Goal: Navigation & Orientation: Find specific page/section

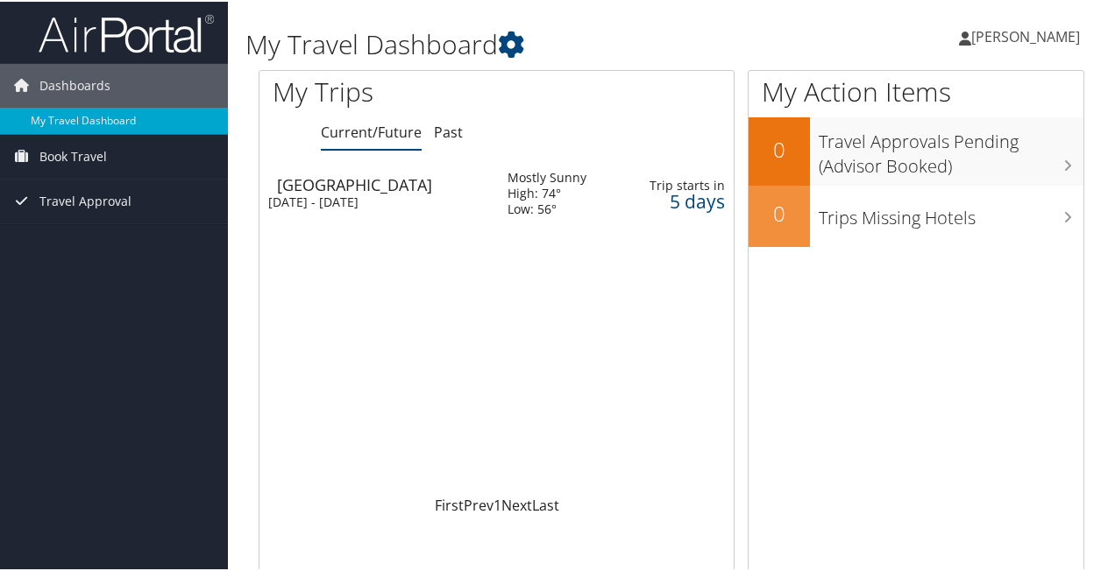
click at [358, 181] on div "Salt Lake City" at bounding box center [383, 183] width 213 height 16
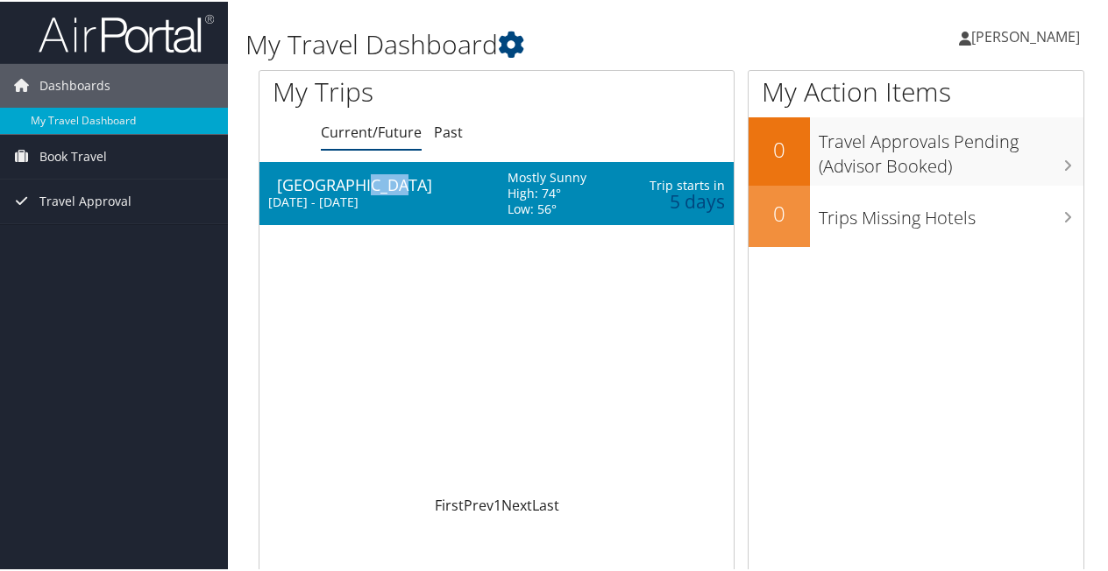
click at [358, 181] on div "[GEOGRAPHIC_DATA]" at bounding box center [383, 183] width 213 height 16
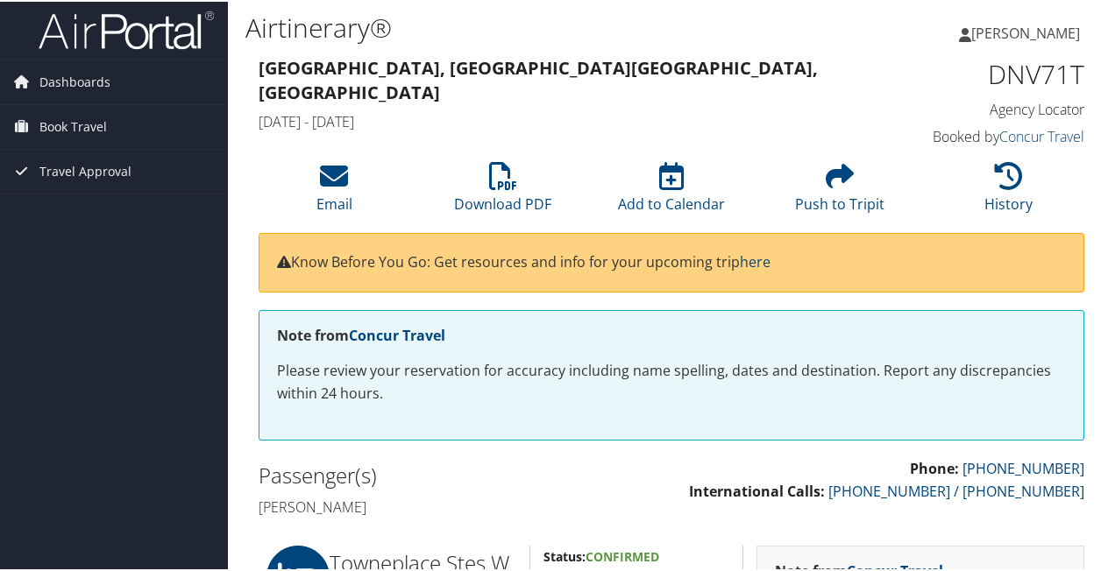
scroll to position [4, 0]
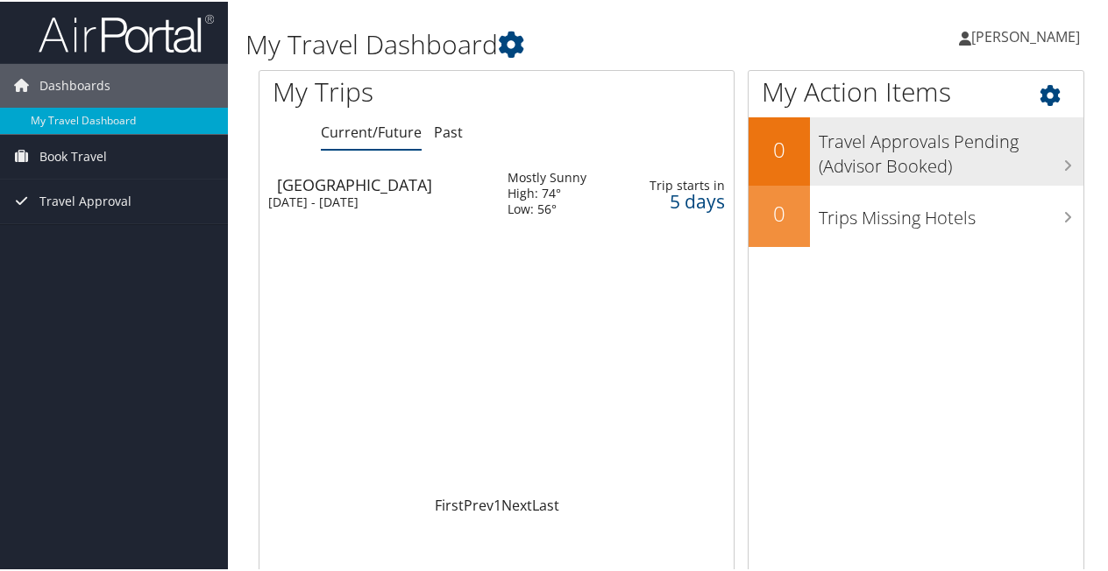
click at [889, 145] on h3 "Travel Approvals Pending (Advisor Booked)" at bounding box center [950, 148] width 265 height 58
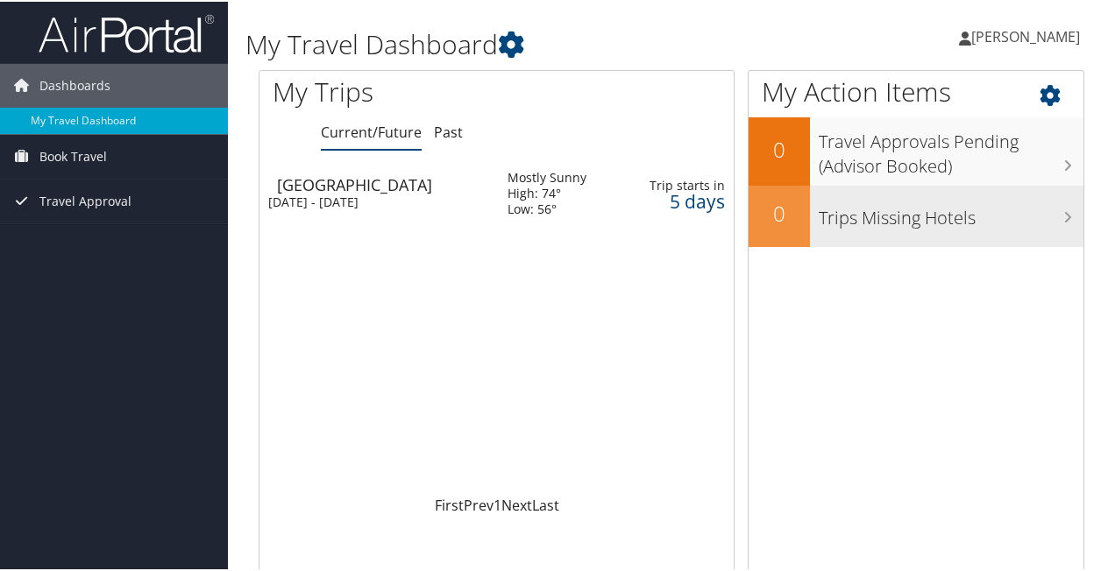
click at [941, 216] on h3 "Trips Missing Hotels" at bounding box center [950, 211] width 265 height 33
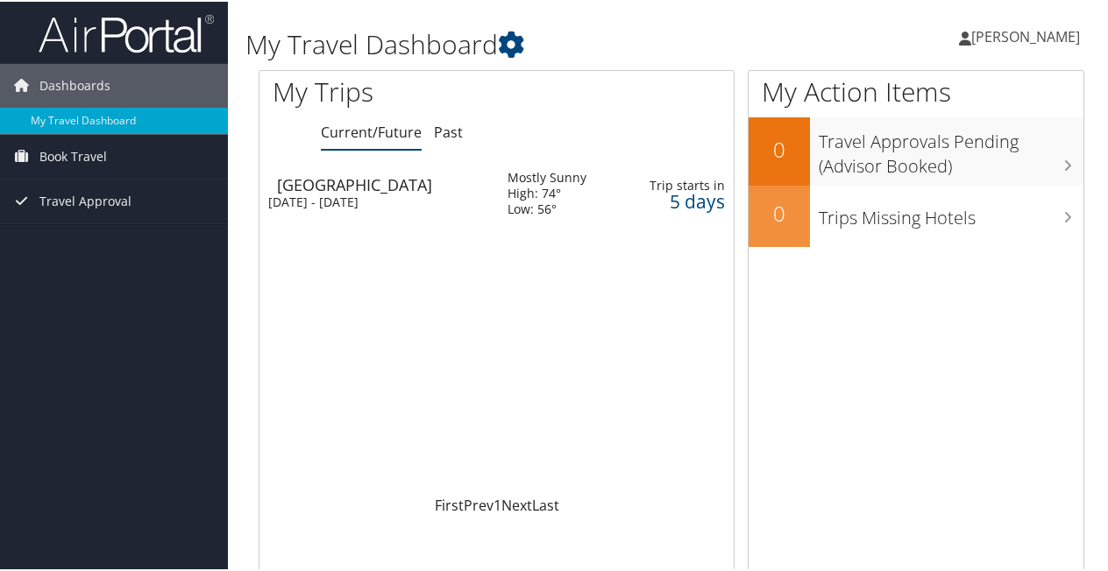
click at [322, 188] on div "[GEOGRAPHIC_DATA]" at bounding box center [383, 183] width 213 height 16
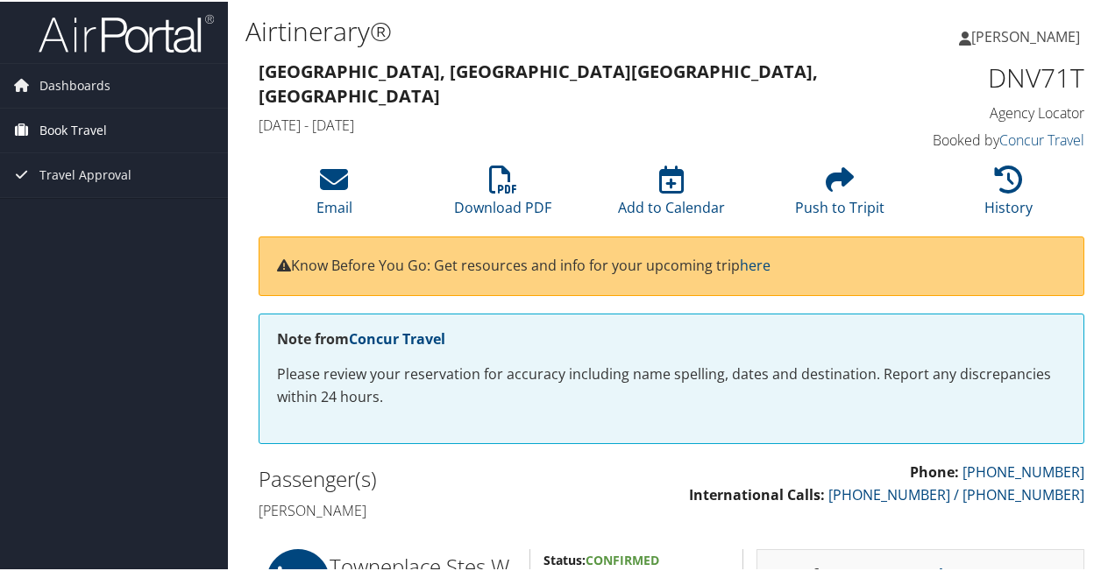
click at [63, 122] on span "Book Travel" at bounding box center [72, 129] width 67 height 44
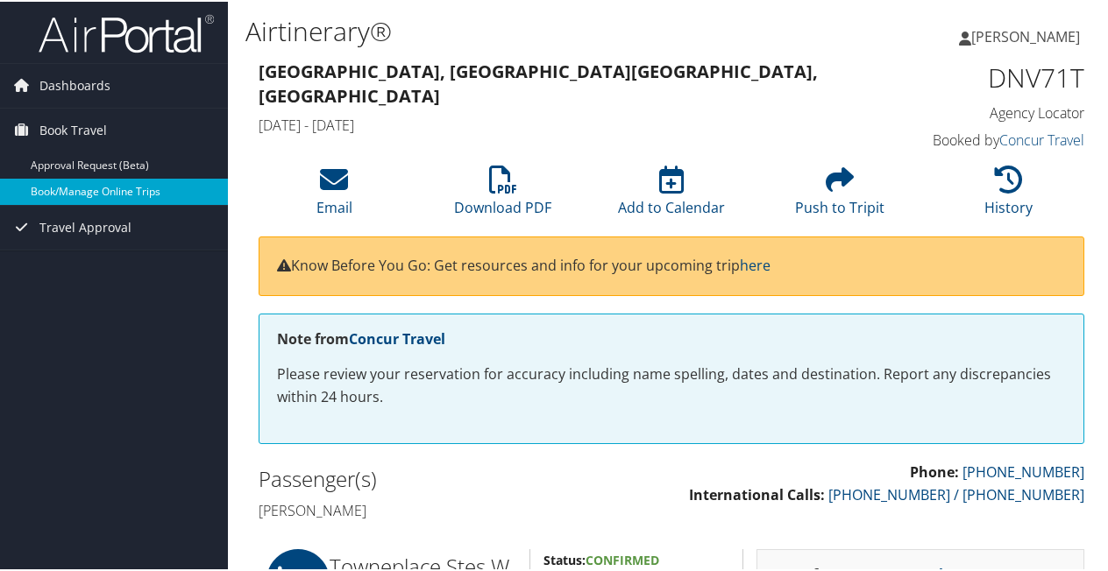
click at [75, 189] on link "Book/Manage Online Trips" at bounding box center [114, 190] width 228 height 26
